Goal: Information Seeking & Learning: Learn about a topic

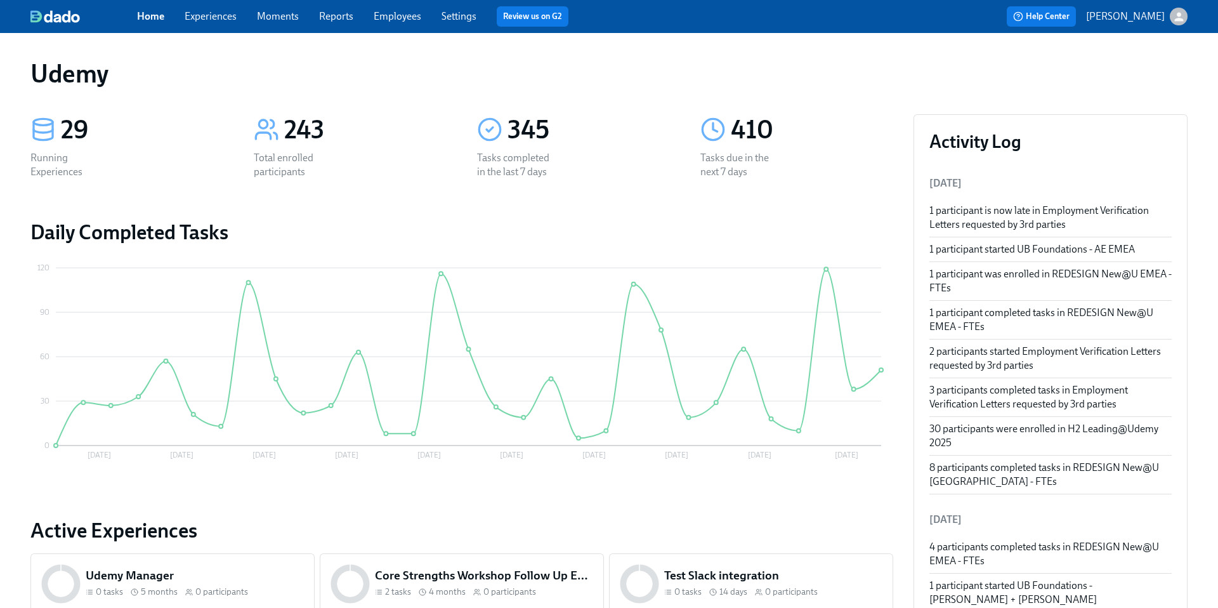
click at [207, 18] on link "Experiences" at bounding box center [211, 16] width 52 height 12
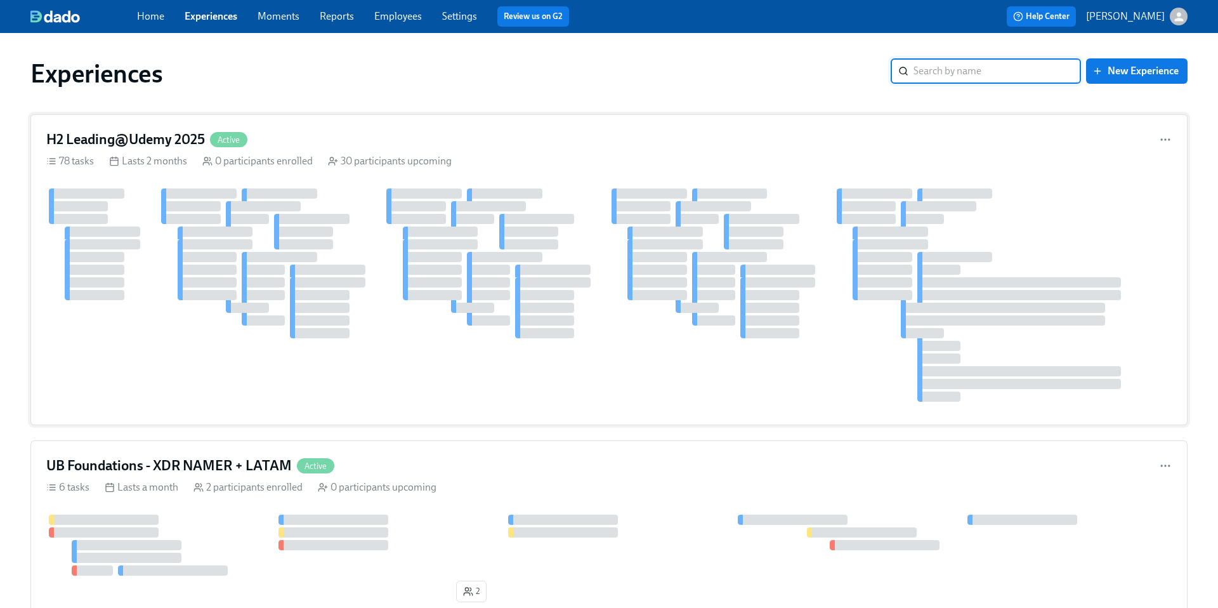
click at [137, 139] on h4 "H2 Leading@Udemy 2025" at bounding box center [125, 139] width 159 height 19
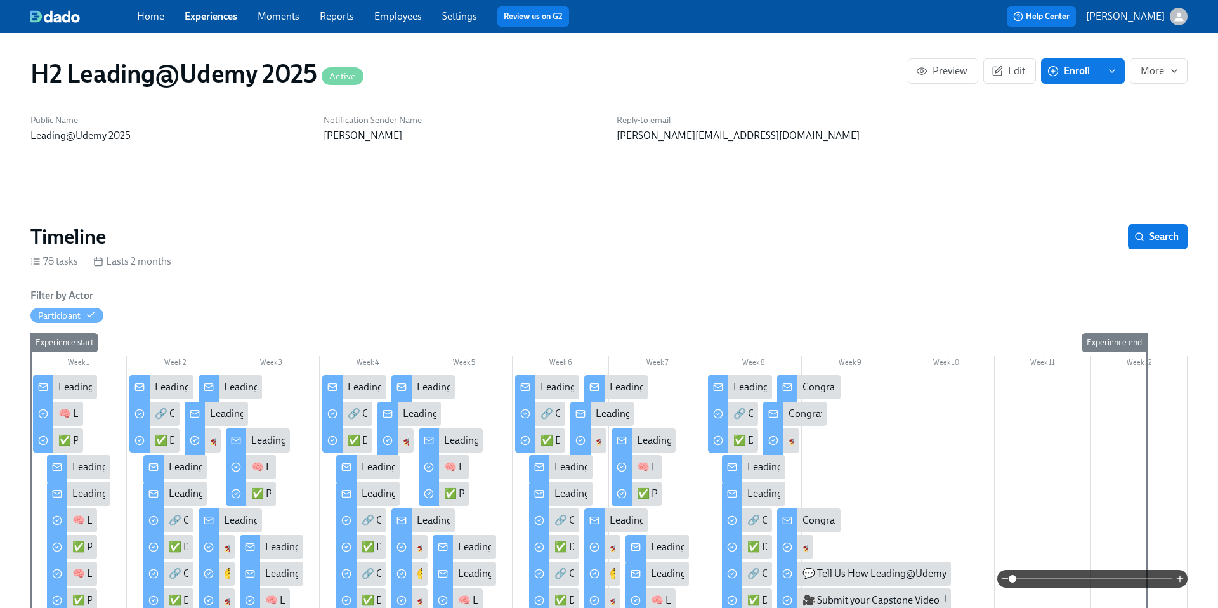
click at [196, 18] on link "Experiences" at bounding box center [211, 16] width 53 height 12
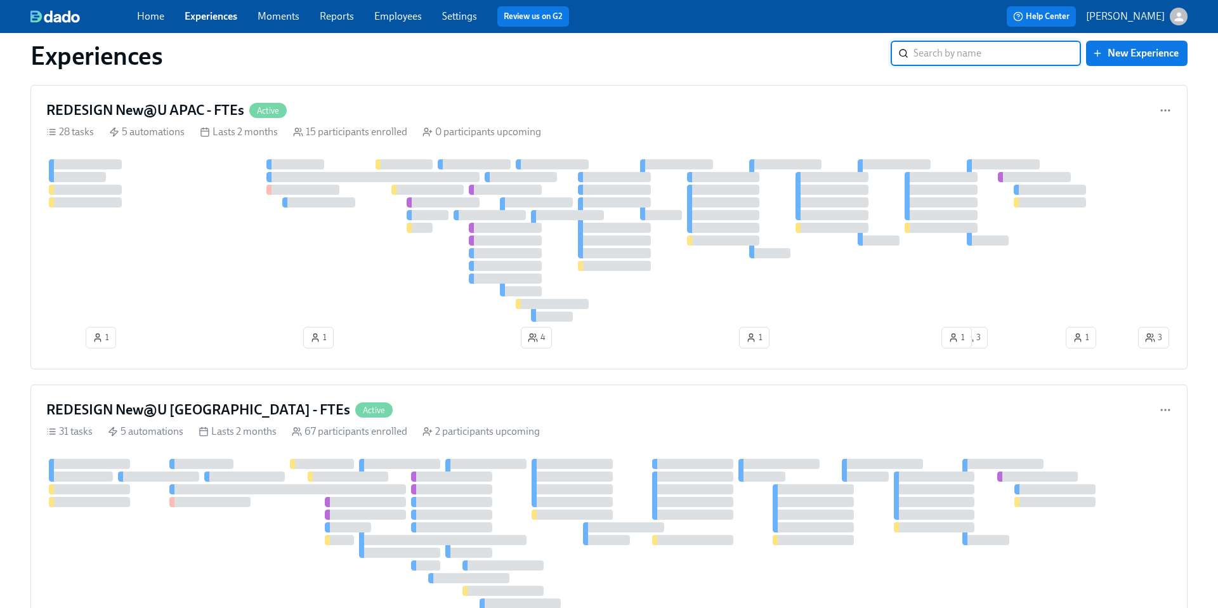
scroll to position [1729, 0]
click at [160, 405] on h4 "REDESIGN New@U [GEOGRAPHIC_DATA] - FTEs" at bounding box center [198, 408] width 304 height 19
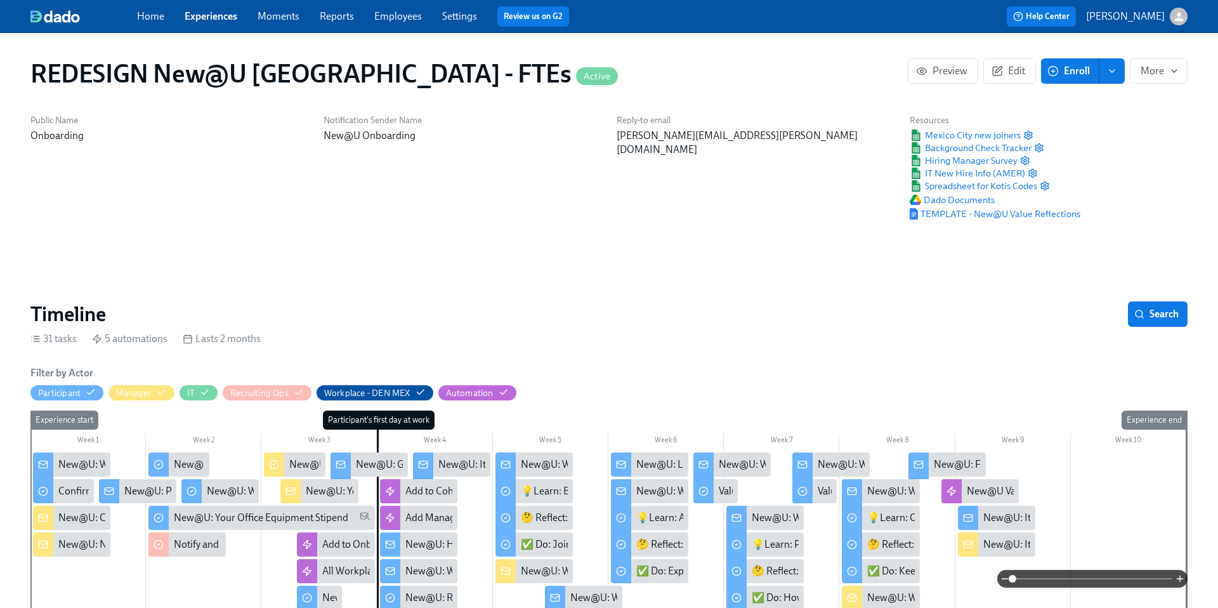
click at [69, 471] on div "New@U: Welcome to Udemy - We’re So Happy You’re Here!" at bounding box center [185, 464] width 255 height 14
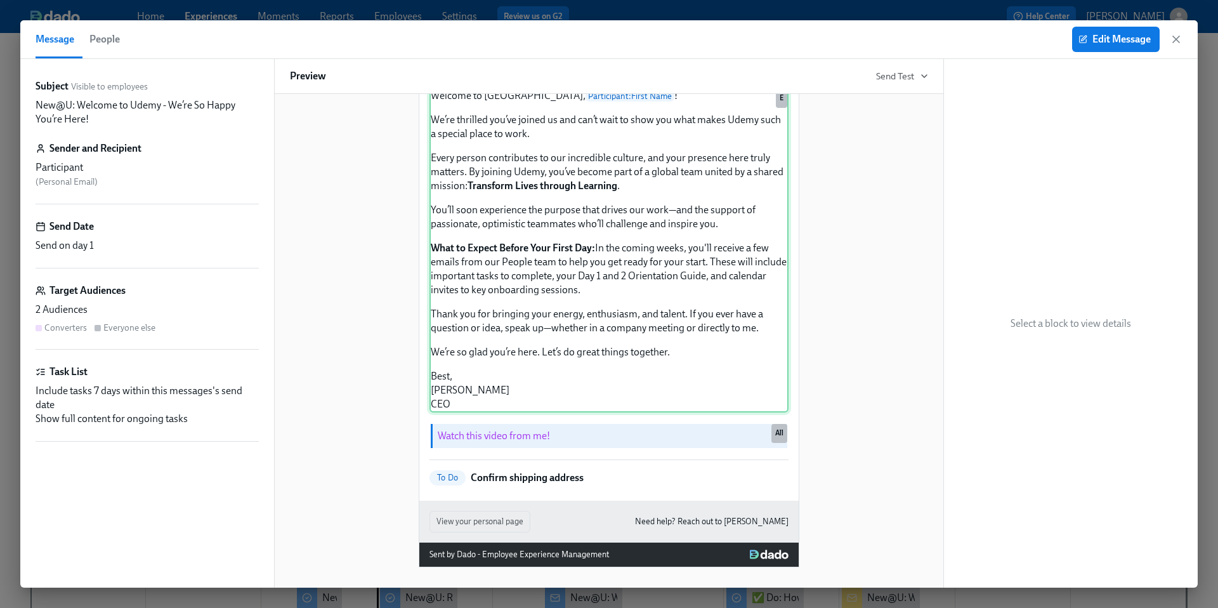
scroll to position [192, 0]
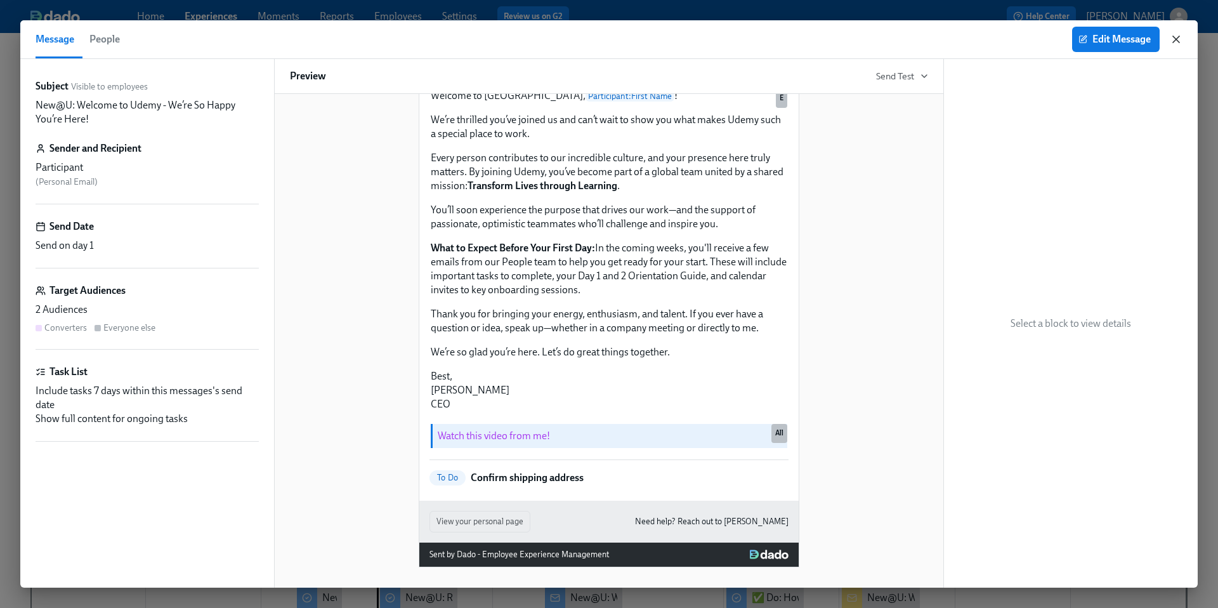
click at [1182, 41] on icon "button" at bounding box center [1176, 39] width 13 height 13
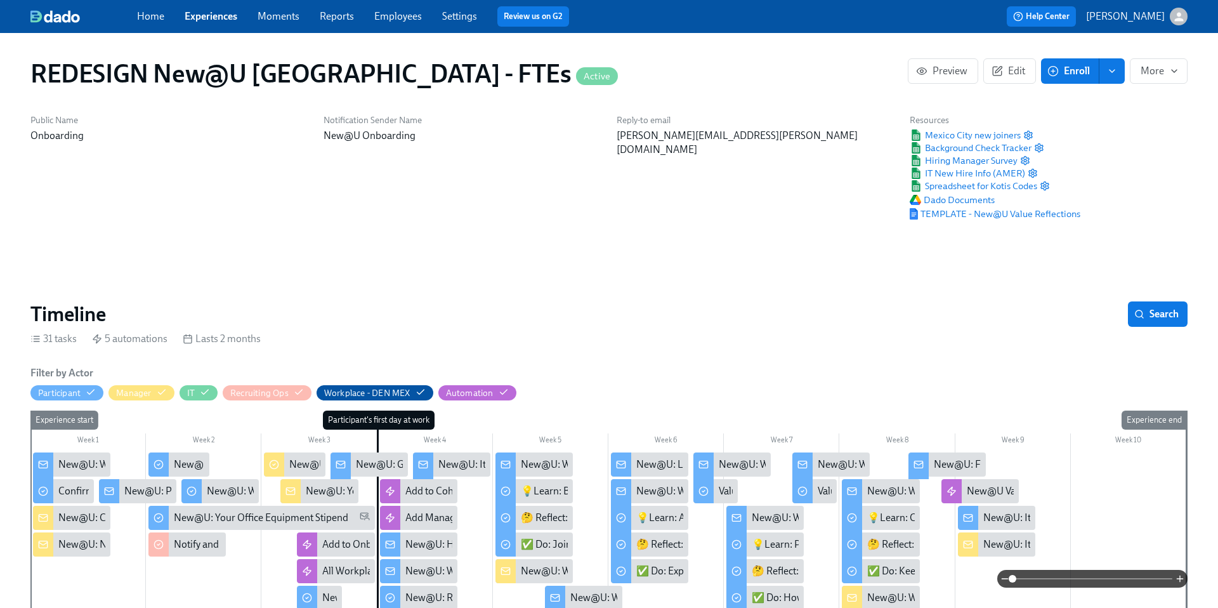
click at [80, 520] on div "New@U: Congratulations on your new hire! 👏" at bounding box center [160, 518] width 204 height 14
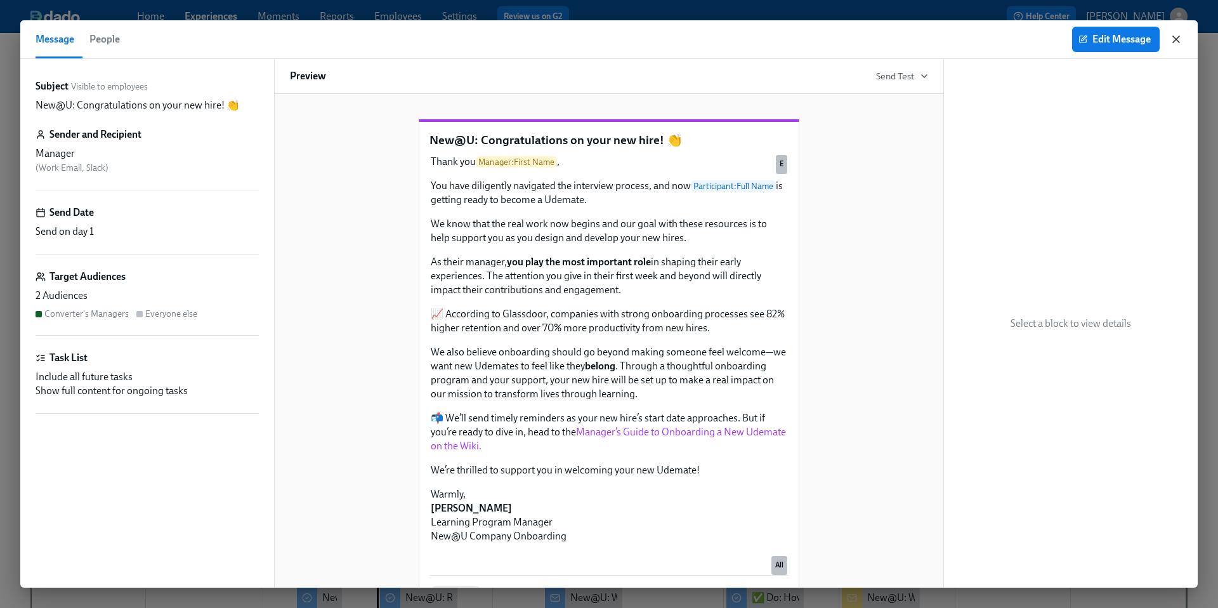
click at [1173, 40] on icon "button" at bounding box center [1176, 39] width 13 height 13
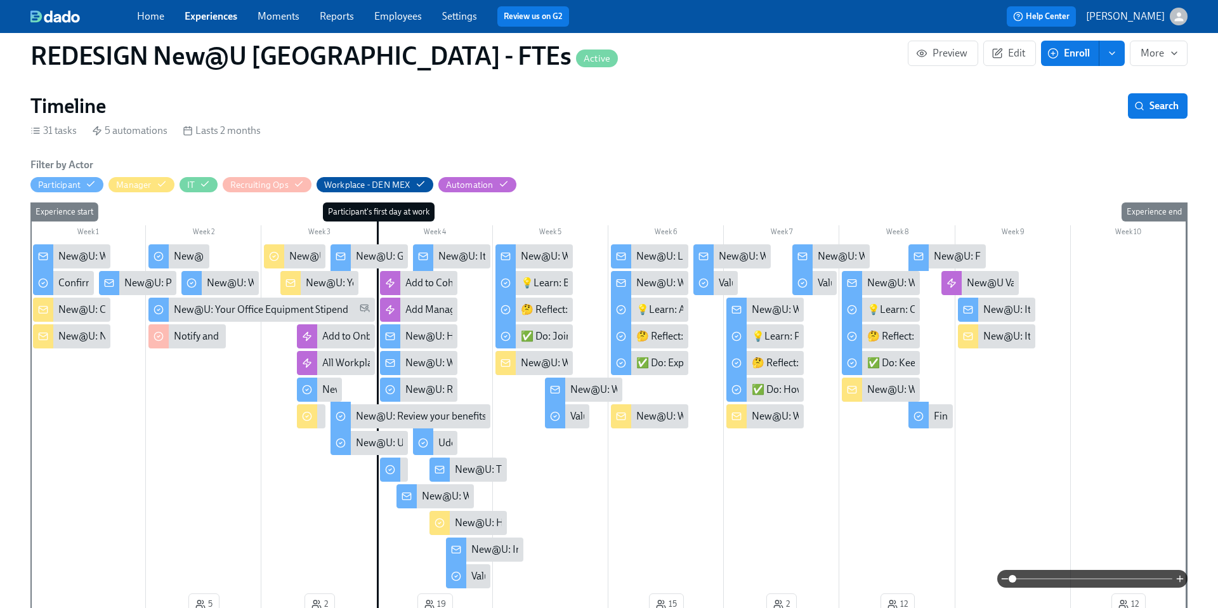
scroll to position [231, 0]
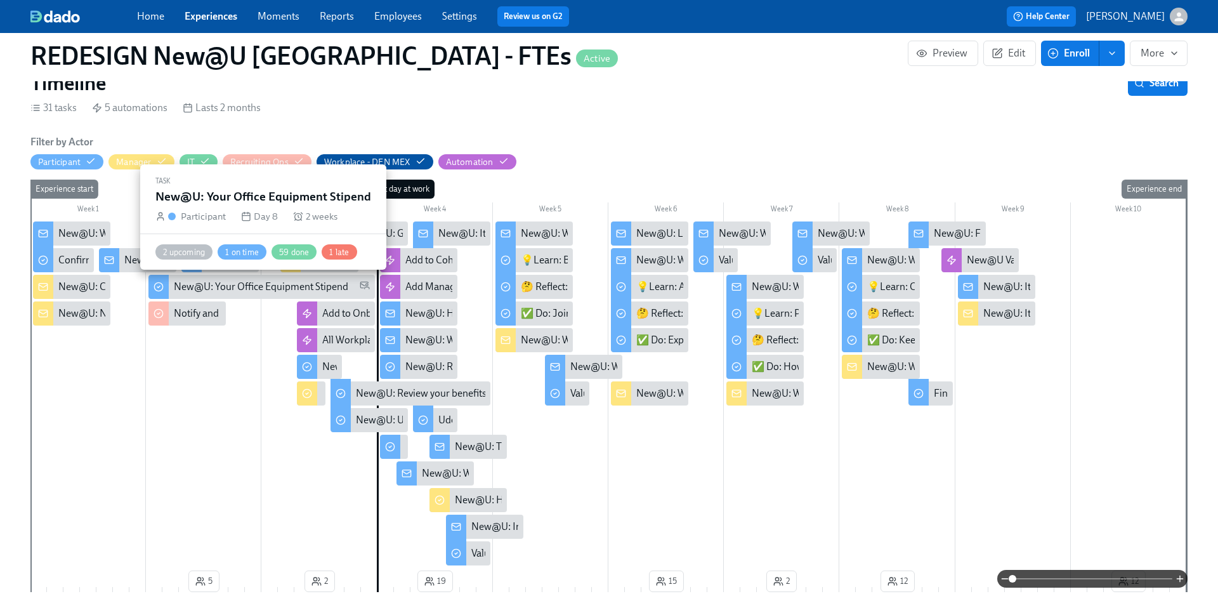
click at [171, 292] on div "New@U: Your Office Equipment Stipend" at bounding box center [261, 287] width 226 height 24
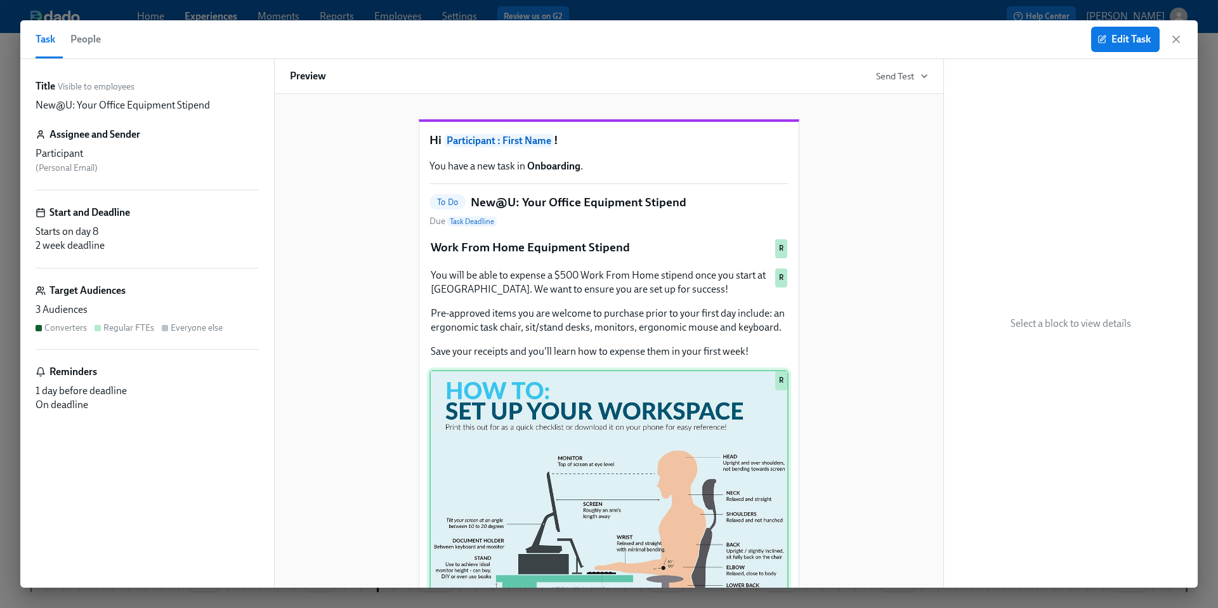
scroll to position [361, 0]
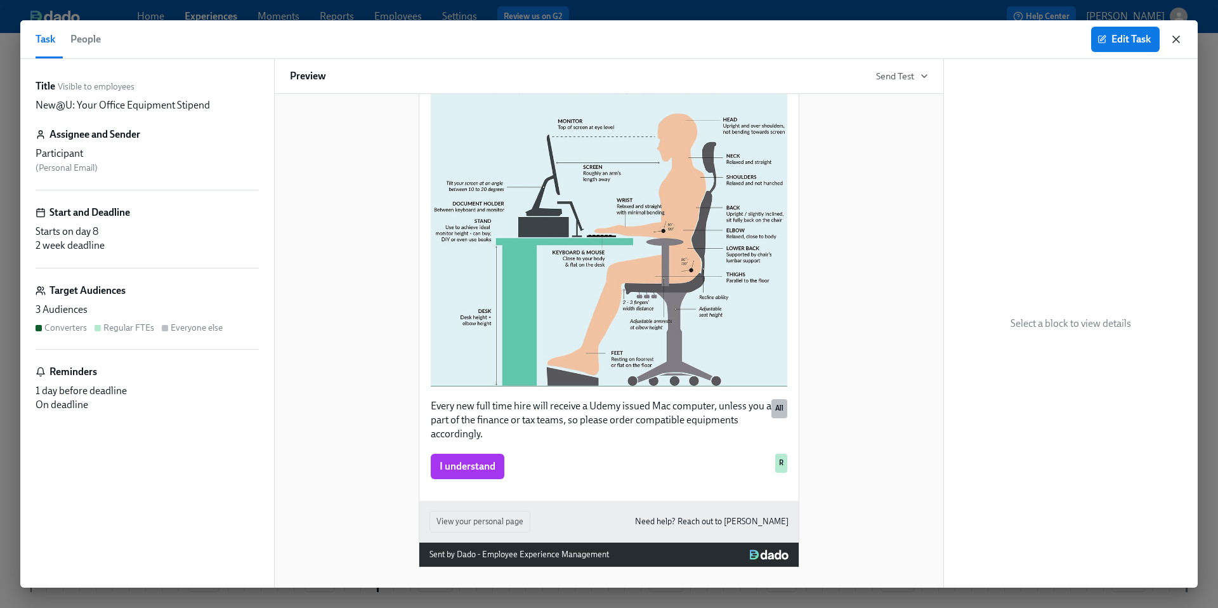
click at [1179, 40] on icon "button" at bounding box center [1176, 39] width 13 height 13
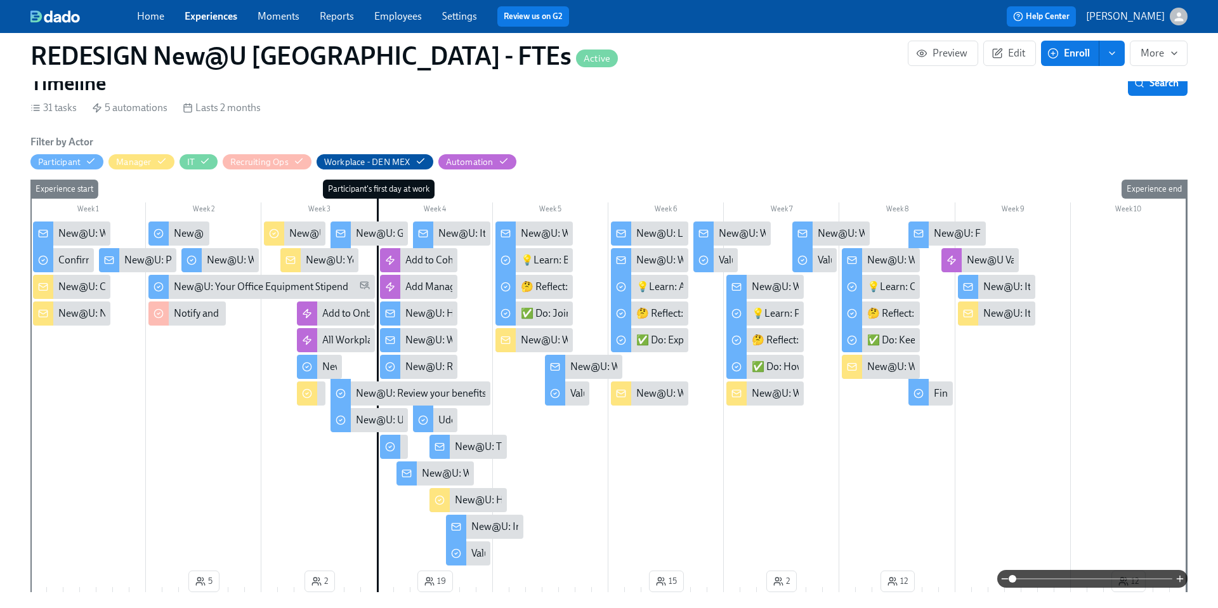
scroll to position [0, 8614]
click at [226, 17] on link "Experiences" at bounding box center [211, 16] width 53 height 12
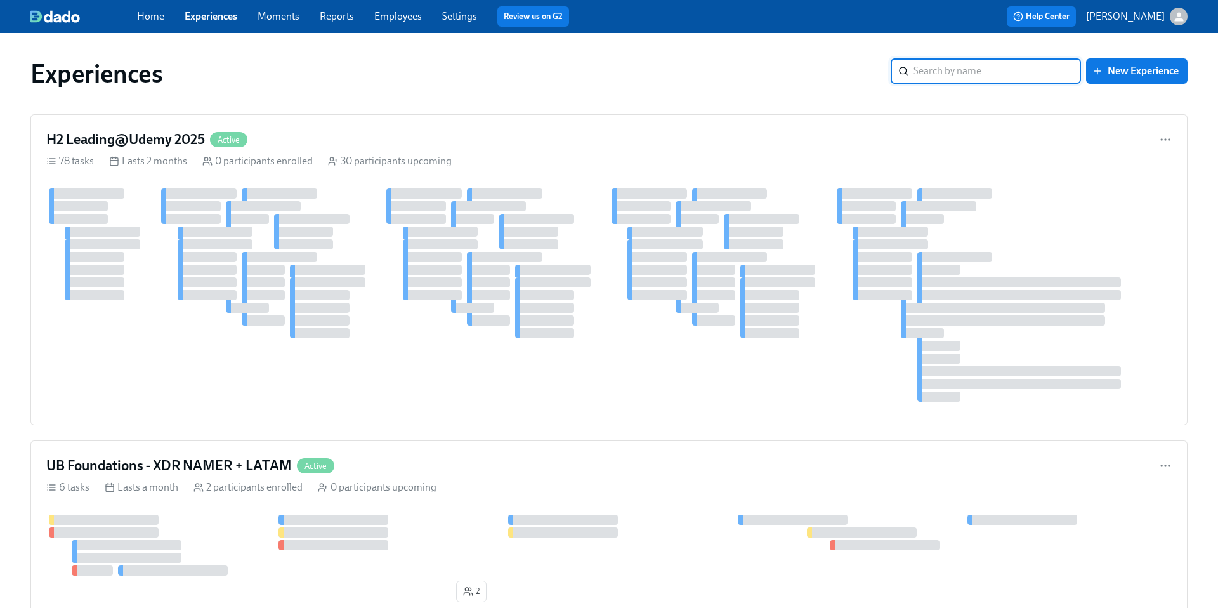
click at [957, 79] on input "search" at bounding box center [996, 70] width 167 height 25
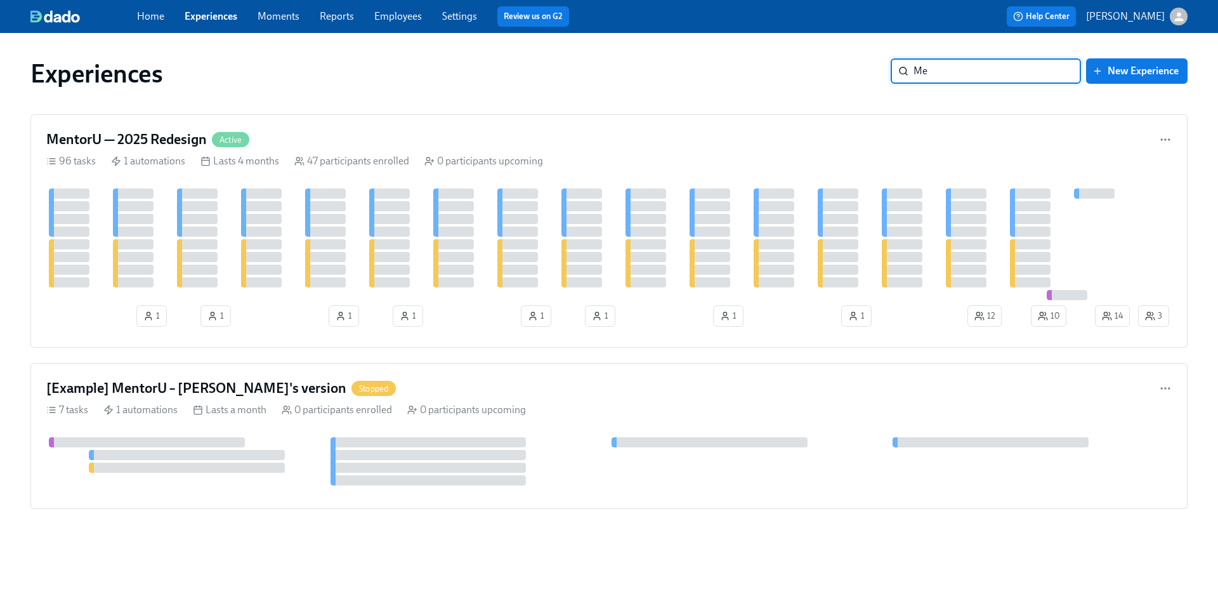
type input "M"
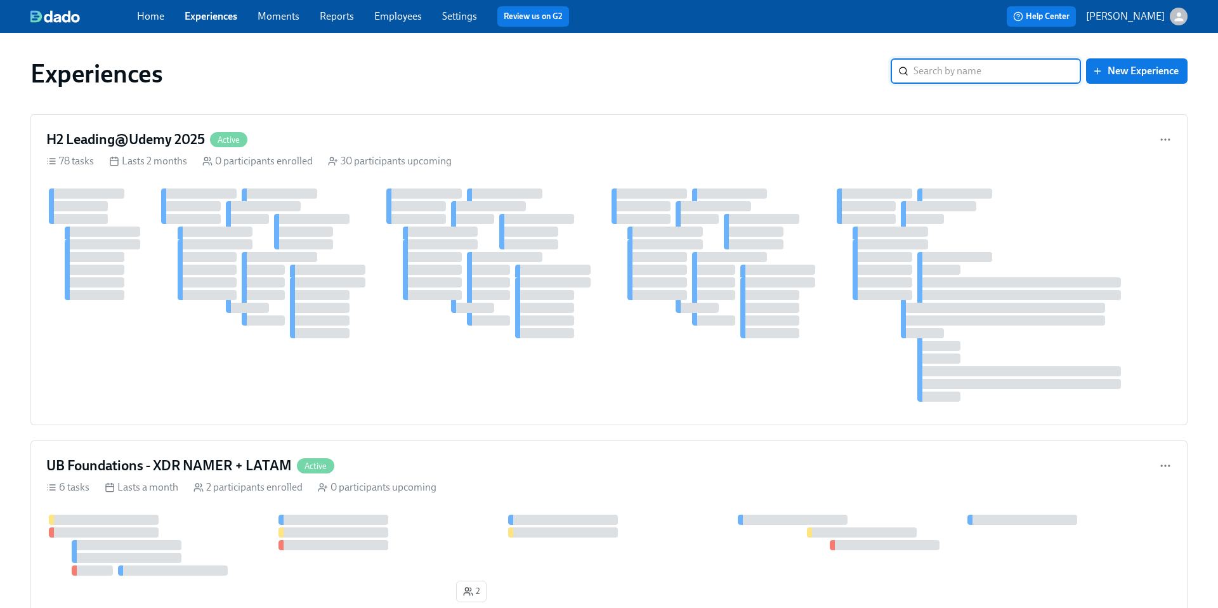
type input "W"
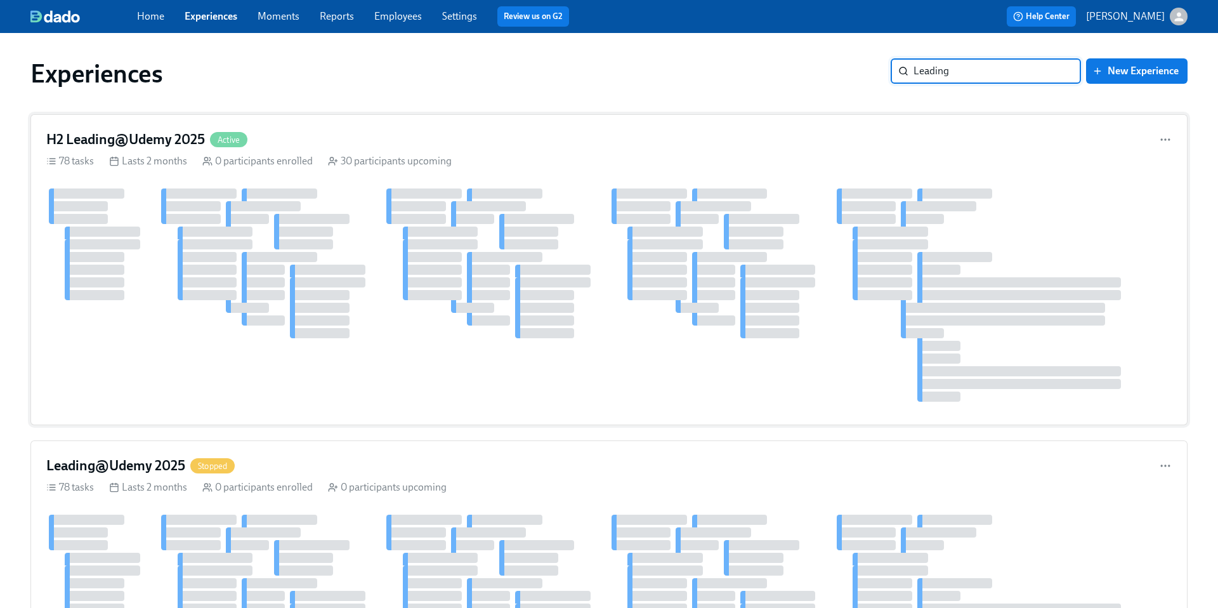
type input "Leading"
click at [173, 138] on h4 "H2 Leading@Udemy 2025" at bounding box center [125, 139] width 159 height 19
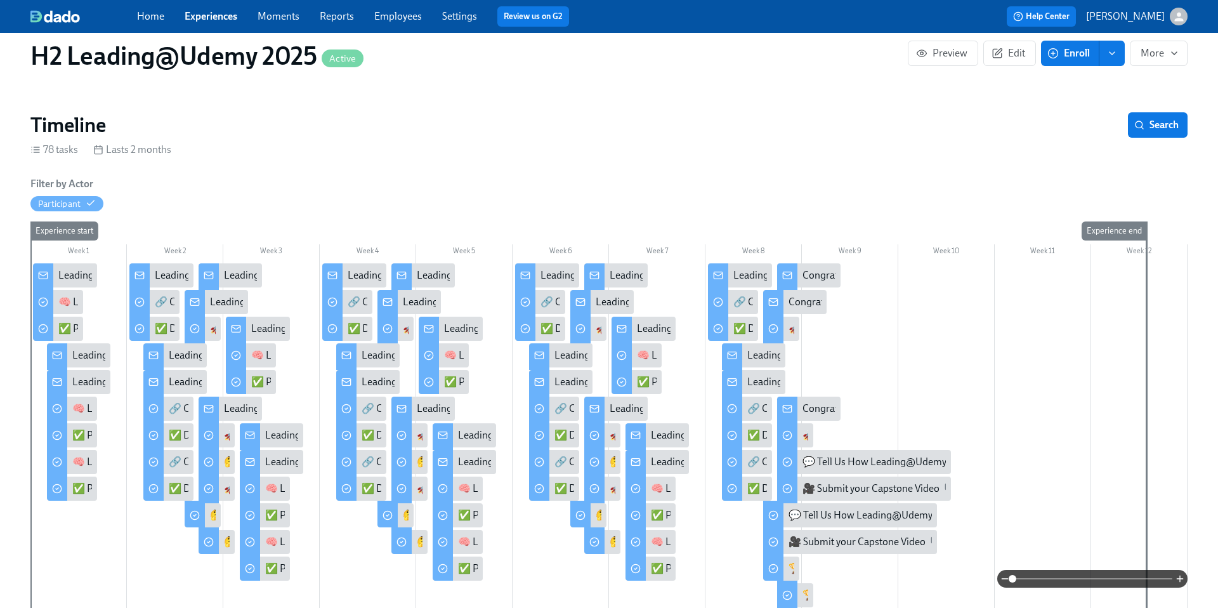
scroll to position [112, 0]
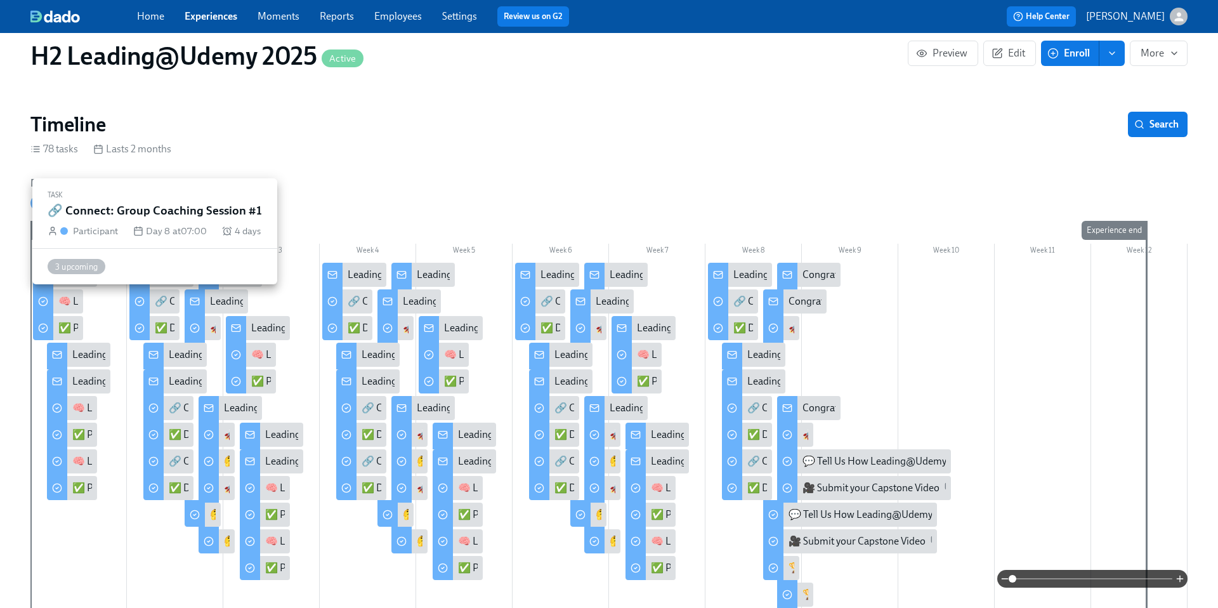
click at [163, 298] on div "🔗 Connect: Group Coaching Session #1" at bounding box center [242, 301] width 174 height 14
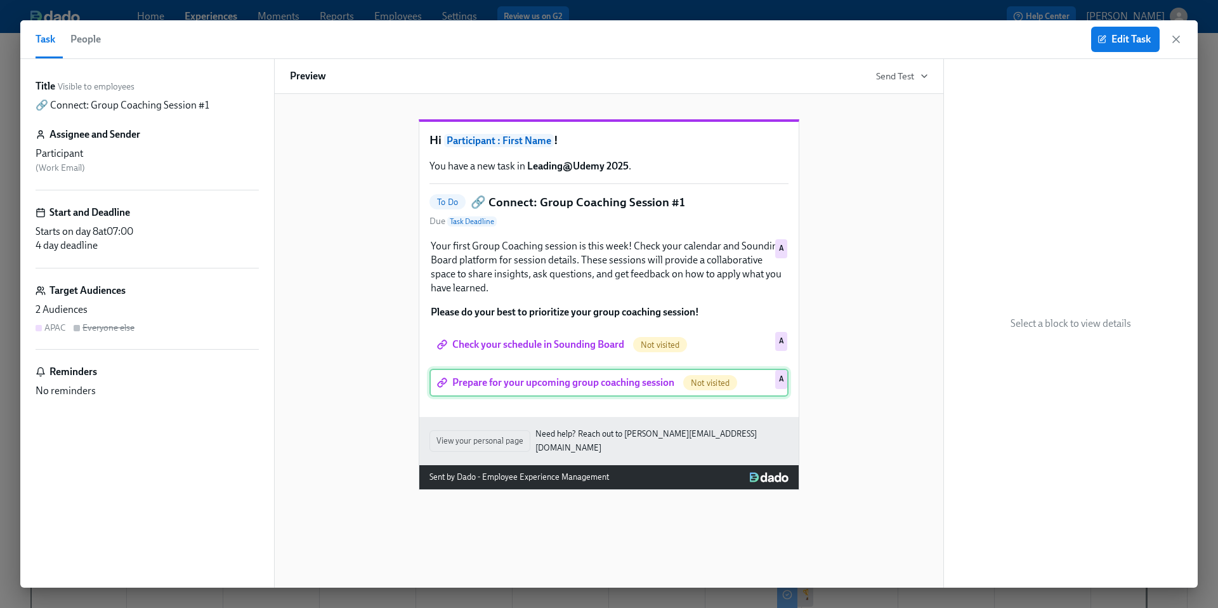
click at [516, 396] on div "Prepare for your upcoming group coaching session Not visited A" at bounding box center [608, 383] width 359 height 28
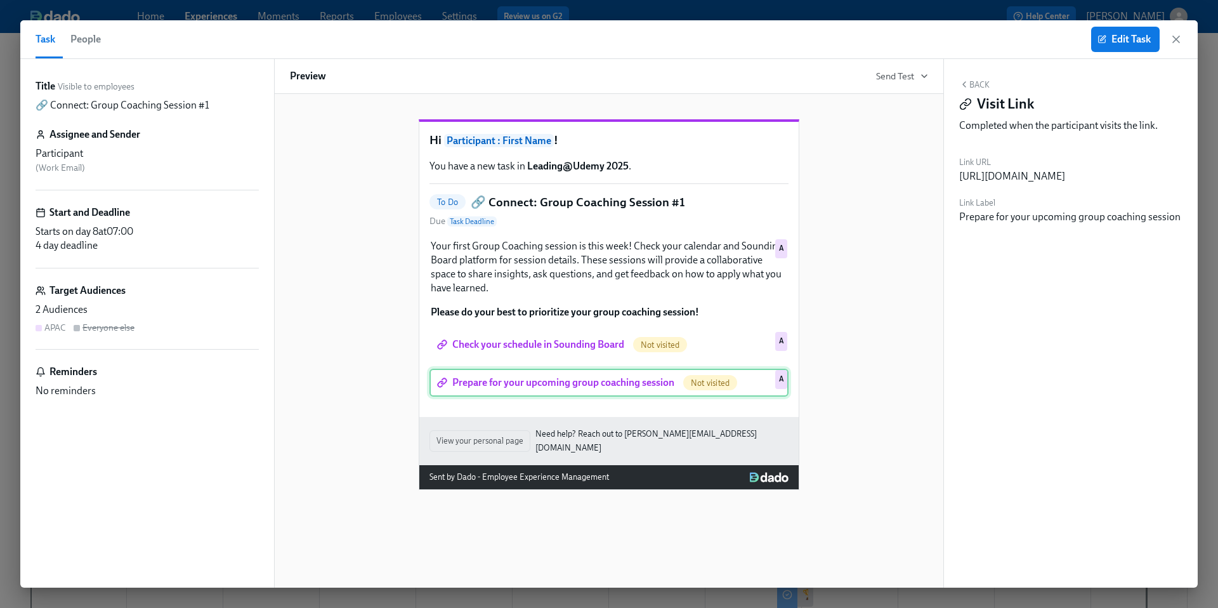
click at [632, 393] on div "Prepare for your upcoming group coaching session Not visited A" at bounding box center [608, 383] width 359 height 28
drag, startPoint x: 962, startPoint y: 177, endPoint x: 1200, endPoint y: 209, distance: 240.6
click at [1200, 209] on div "Task People Edit Task Title Visible to employees 🔗 Connect: Group Coaching Sess…" at bounding box center [609, 304] width 1218 height 608
copy div "[URL][DOMAIN_NAME]"
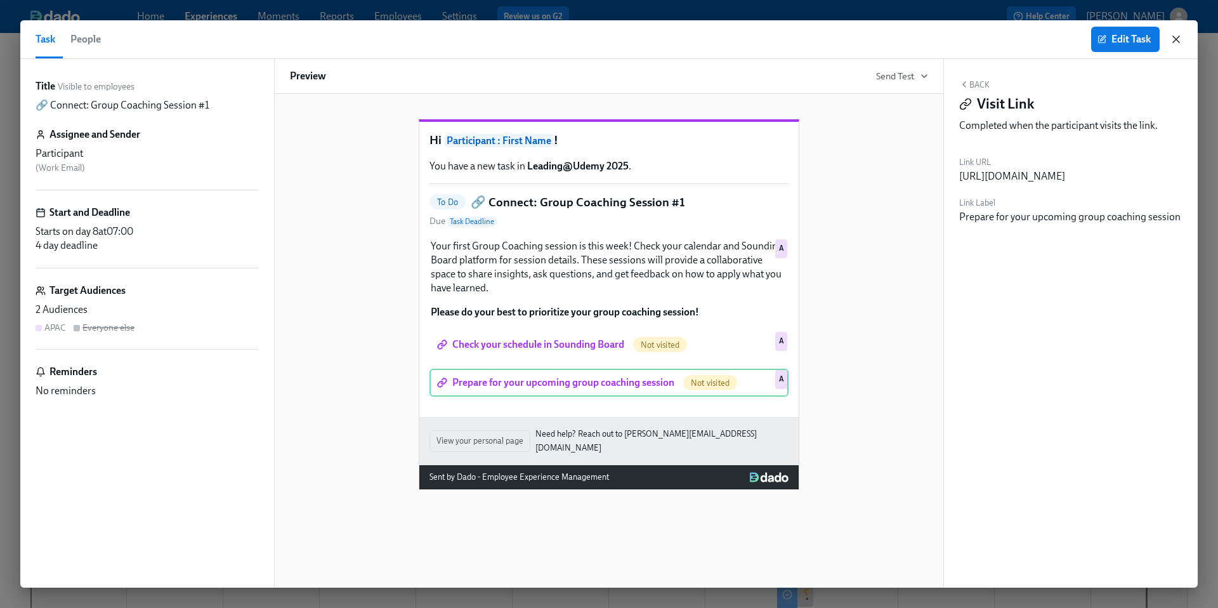
click at [1179, 40] on icon "button" at bounding box center [1176, 39] width 13 height 13
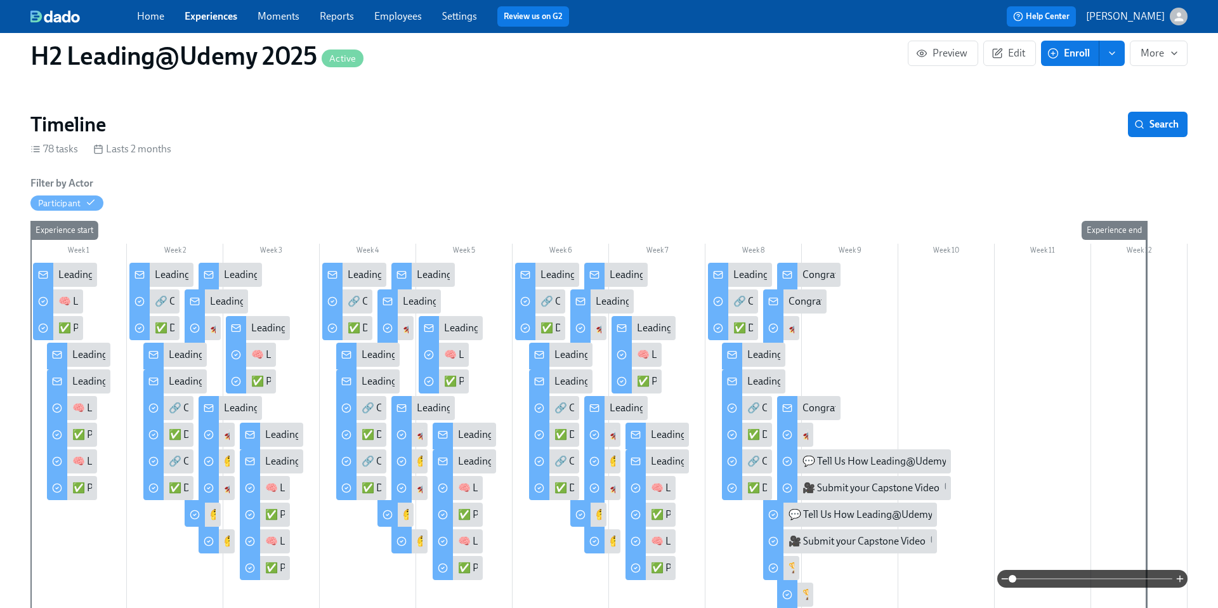
click at [228, 302] on div "Leading@Udemy: Skill 1 Sprint Complete!" at bounding box center [300, 301] width 180 height 14
